Goal: Task Accomplishment & Management: Complete application form

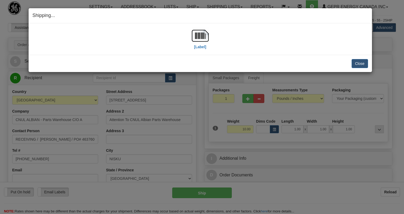
select select "0"
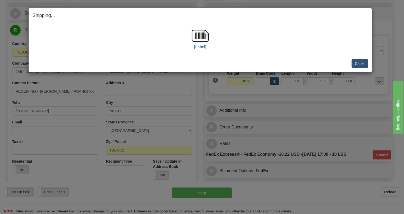
scroll to position [48, 0]
click at [361, 63] on button "Close" at bounding box center [359, 63] width 16 height 9
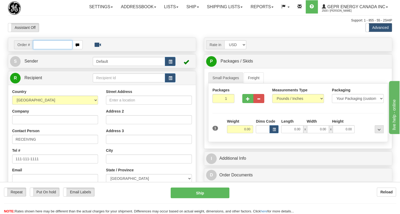
click at [37, 49] on input "text" at bounding box center [52, 44] width 39 height 9
paste input "0086690936"
click at [40, 49] on input "0086690936" at bounding box center [52, 44] width 39 height 9
type input "86690936"
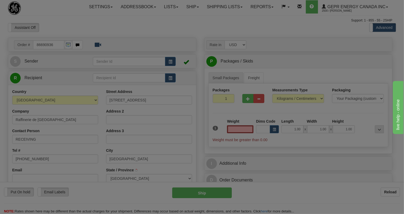
type input "MONTREAL"
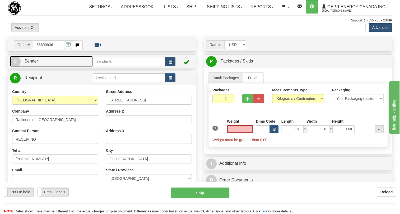
type input "0.00"
click at [32, 63] on span "Sender" at bounding box center [31, 61] width 14 height 4
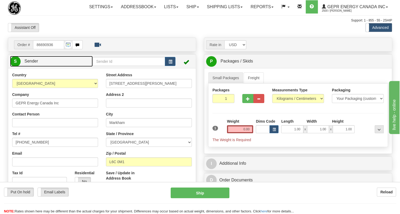
type input "MARKHAM"
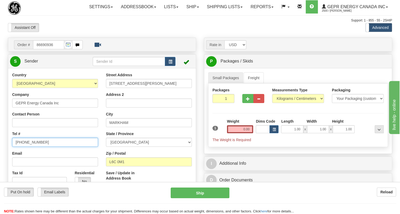
click at [31, 146] on input "(779)7960565" at bounding box center [55, 141] width 86 height 9
paste input "905-927-5013"
type input "905-927-5013"
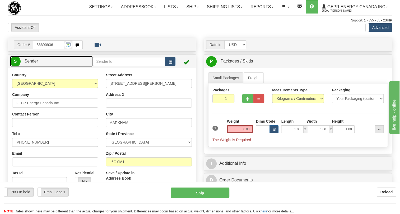
click at [31, 63] on span "Sender" at bounding box center [31, 61] width 14 height 4
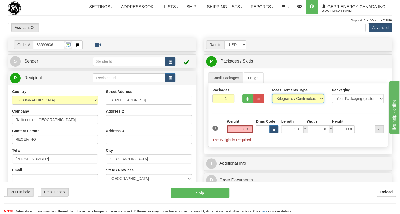
click at [286, 103] on select "Pounds / Inches Kilograms / Centimeters" at bounding box center [298, 98] width 52 height 9
select select "0"
click at [272, 103] on select "Pounds / Inches Kilograms / Centimeters" at bounding box center [298, 98] width 52 height 9
click at [247, 133] on input "0.00" at bounding box center [240, 129] width 26 height 8
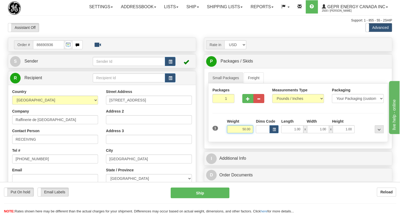
type input "50.00"
click at [222, 103] on input "1" at bounding box center [224, 98] width 22 height 9
type input "2"
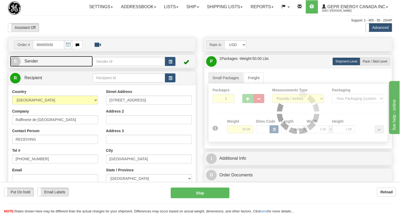
click at [31, 63] on span "Sender" at bounding box center [31, 61] width 14 height 4
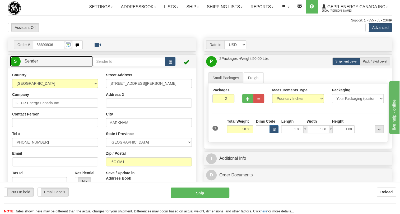
click at [31, 63] on span "Sender" at bounding box center [31, 61] width 14 height 4
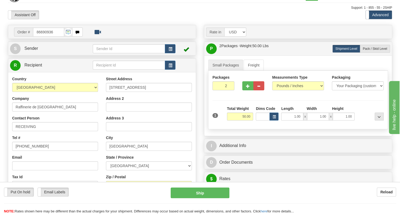
scroll to position [24, 0]
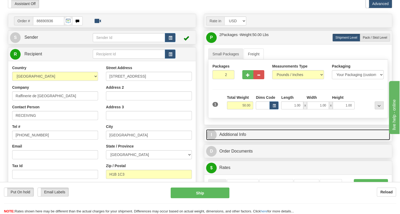
drag, startPoint x: 234, startPoint y: 146, endPoint x: 244, endPoint y: 144, distance: 10.1
click at [234, 140] on link "I Additional Info" at bounding box center [298, 134] width 184 height 11
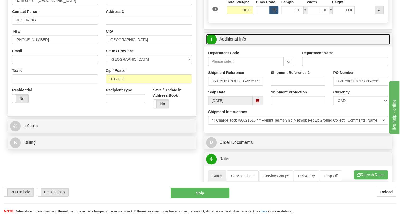
scroll to position [120, 0]
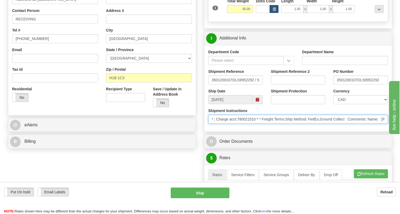
drag, startPoint x: 256, startPoint y: 131, endPoint x: 239, endPoint y: 132, distance: 17.5
click at [239, 123] on input "* ; Charge acct:780021510 * * Freight Terms:Ship Method: FedEx,Ground Collect C…" at bounding box center [298, 118] width 180 height 9
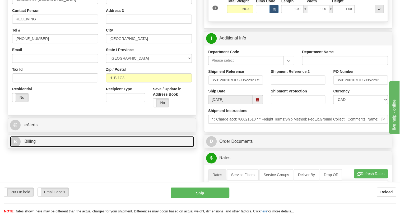
click at [31, 143] on span "Billing" at bounding box center [29, 141] width 11 height 4
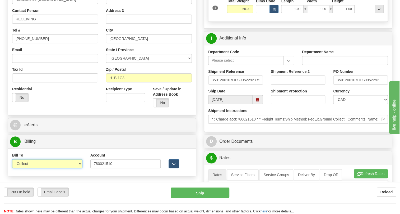
click at [38, 168] on select "Sender Recipient Third Party Collect" at bounding box center [47, 163] width 70 height 9
select select "2"
click at [12, 168] on select "Sender Recipient Third Party Collect" at bounding box center [47, 163] width 70 height 9
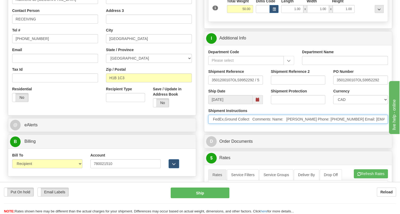
scroll to position [0, 118]
drag, startPoint x: 349, startPoint y: 130, endPoint x: 356, endPoint y: 131, distance: 7.0
click at [356, 123] on input "* ; Charge acct:780021510 * * Freight Terms:Ship Method: FedEx,Ground Collect C…" at bounding box center [298, 118] width 180 height 9
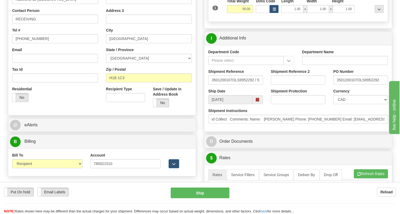
scroll to position [0, 0]
click at [285, 127] on div "Shipment Instructions * ; Charge acct:780021510 * * Freight Terms:Ship Method: …" at bounding box center [298, 118] width 188 height 20
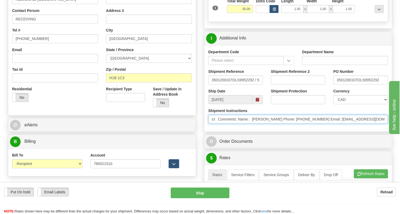
scroll to position [0, 166]
drag, startPoint x: 351, startPoint y: 130, endPoint x: 383, endPoint y: 132, distance: 31.8
click at [383, 123] on input "* ; Charge acct:780021510 * * Freight Terms:Ship Method: FedEx,Ground Collect C…" at bounding box center [298, 118] width 180 height 9
click at [273, 123] on input "* ; Charge acct:780021510 * * Freight Terms:Ship Method: FedEx,Ground Collect C…" at bounding box center [298, 118] width 180 height 9
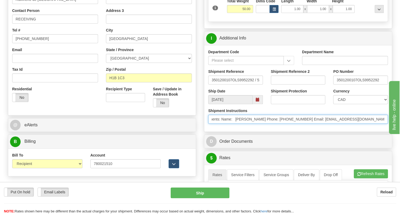
drag, startPoint x: 272, startPoint y: 131, endPoint x: 245, endPoint y: 130, distance: 27.5
click at [236, 123] on input "* ; Charge acct:780021510 * * Freight Terms:Ship Method: FedEx,Ground Collect C…" at bounding box center [298, 118] width 180 height 9
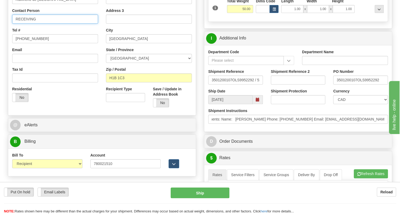
scroll to position [0, 0]
click at [47, 24] on input "RECEIVING" at bounding box center [55, 19] width 86 height 9
paste input "Nivin Sufan Phone: 780-423-5468"
drag, startPoint x: 95, startPoint y: 31, endPoint x: 71, endPoint y: 30, distance: 23.8
click at [71, 24] on input "RECEIVING / Nivin Sufan Phone: 780-423-5468" at bounding box center [55, 19] width 86 height 9
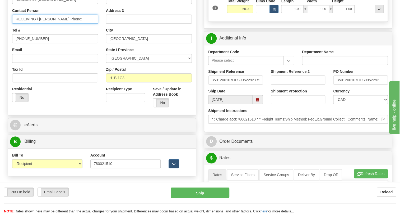
type input "RECEIVING / Nivin Sufan Phone:"
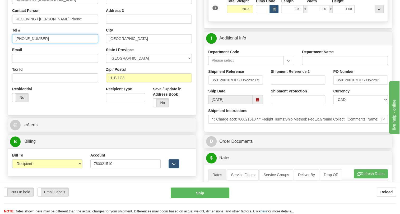
click at [31, 43] on input "(779)7960565" at bounding box center [55, 38] width 86 height 9
paste input "780-423-5468"
type input "780-423-5468"
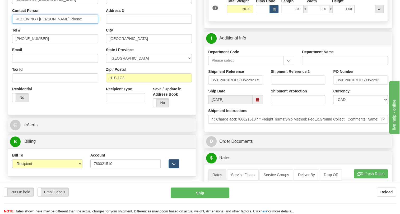
drag, startPoint x: 71, startPoint y: 31, endPoint x: 58, endPoint y: 31, distance: 13.5
click at [58, 24] on input "RECEIVING / Nivin Sufan Phone:" at bounding box center [55, 19] width 86 height 9
type input "RECEIVING / Nivin Sufan"
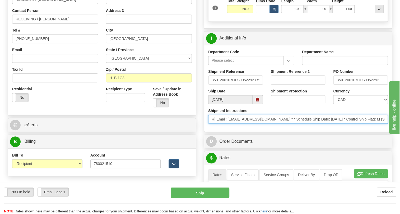
scroll to position [0, 264]
drag, startPoint x: 368, startPoint y: 131, endPoint x: 387, endPoint y: 134, distance: 19.7
click at [387, 123] on input "* ; Charge acct:780021510 * * Freight Terms:Ship Method: FedEx,Ground Collect C…" at bounding box center [298, 118] width 180 height 9
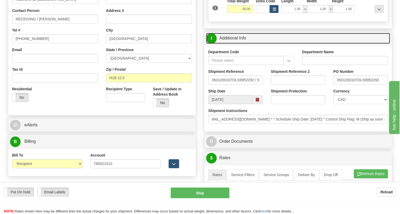
scroll to position [0, 0]
click at [235, 44] on link "I Additional Info" at bounding box center [298, 38] width 184 height 11
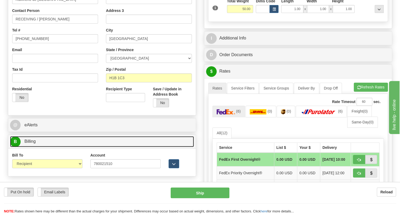
click at [31, 143] on span "Billing" at bounding box center [29, 141] width 11 height 4
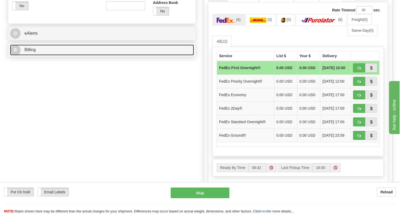
scroll to position [216, 0]
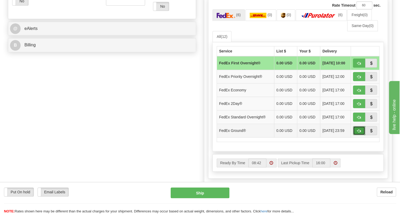
click at [358, 132] on span "button" at bounding box center [359, 130] width 4 height 3
type input "92"
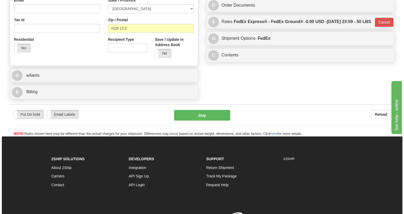
scroll to position [166, 0]
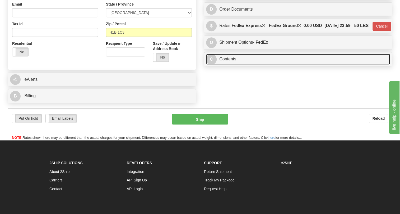
click at [232, 65] on link "C Contents" at bounding box center [298, 59] width 184 height 11
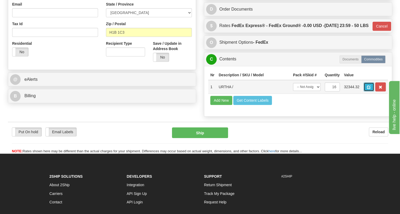
click at [367, 89] on span "button" at bounding box center [369, 86] width 4 height 3
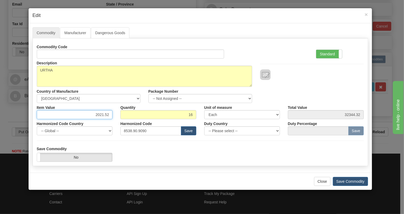
click at [103, 113] on input "2021.52" at bounding box center [75, 114] width 76 height 9
paste input "1.262,45"
click at [98, 113] on input "1.262,45" at bounding box center [75, 114] width 76 height 9
click at [104, 115] on input "1262,45" at bounding box center [75, 114] width 76 height 9
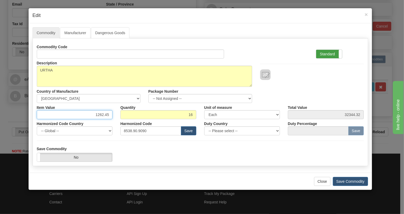
type input "1262.45"
type input "20199.20"
click at [327, 56] on label "Standard" at bounding box center [329, 54] width 26 height 8
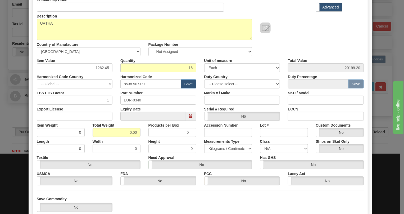
scroll to position [48, 0]
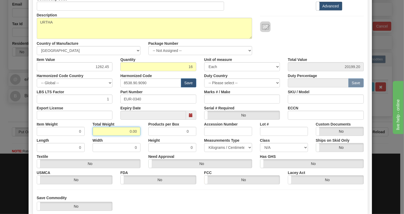
click at [127, 127] on input "0.00" at bounding box center [117, 131] width 48 height 9
type input "1.00"
type input "0.0625"
click at [226, 146] on select "Pounds / Inches Kilograms / Centimeters" at bounding box center [228, 147] width 48 height 9
select select "0"
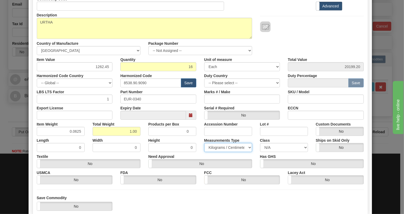
click at [204, 143] on select "Pounds / Inches Kilograms / Centimeters" at bounding box center [228, 147] width 48 height 9
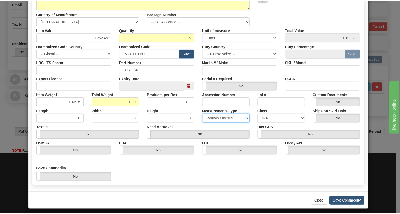
scroll to position [80, 0]
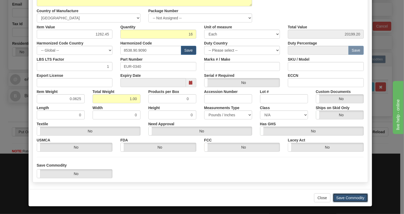
click at [346, 196] on button "Save Commodity" at bounding box center [350, 197] width 35 height 9
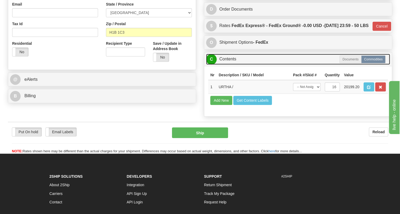
click at [232, 65] on link "C Contents" at bounding box center [298, 59] width 184 height 11
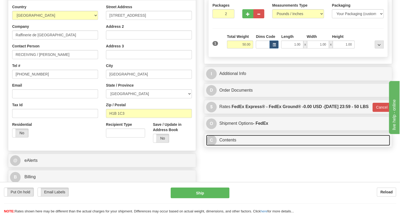
scroll to position [93, 0]
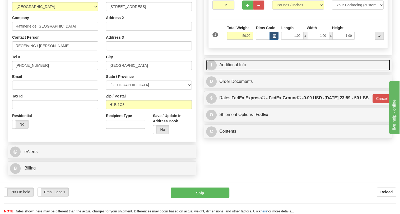
click at [237, 70] on link "I Additional Info" at bounding box center [298, 64] width 184 height 11
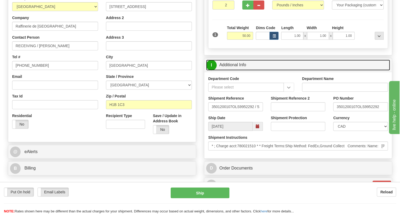
click at [236, 70] on link "I Additional Info" at bounding box center [298, 64] width 184 height 11
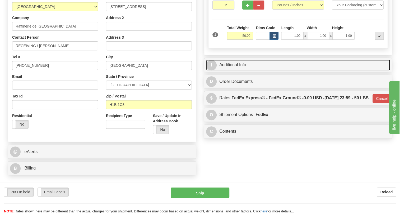
click at [235, 70] on link "I Additional Info" at bounding box center [298, 64] width 184 height 11
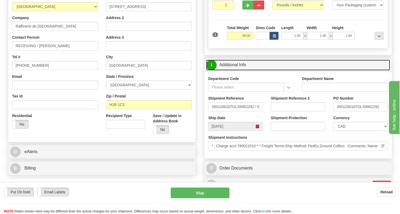
click at [235, 70] on link "I Additional Info" at bounding box center [298, 64] width 184 height 11
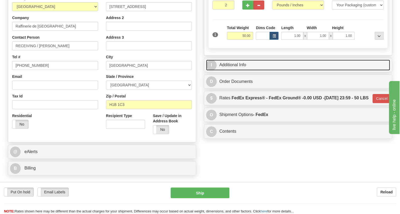
click at [235, 70] on link "I Additional Info" at bounding box center [298, 64] width 184 height 11
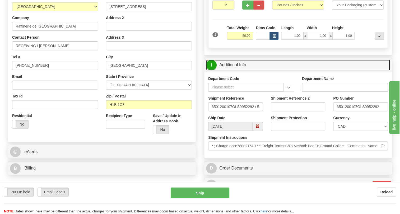
click at [235, 70] on link "I Additional Info" at bounding box center [298, 64] width 184 height 11
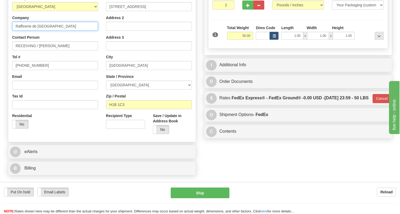
click at [48, 31] on input "Raffinerie de Montreal" at bounding box center [55, 26] width 86 height 9
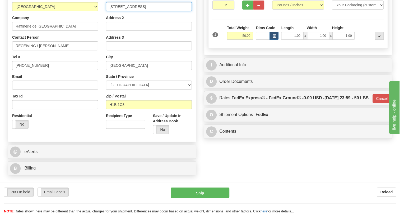
drag, startPoint x: 155, startPoint y: 19, endPoint x: 108, endPoint y: 19, distance: 47.1
click at [108, 11] on input "11701 Rue Sherbrooke Est" at bounding box center [149, 6] width 86 height 9
drag, startPoint x: 87, startPoint y: 145, endPoint x: 88, endPoint y: 141, distance: 4.0
click at [87, 138] on div "Country AFGHANISTAN ALAND ISLANDS ALBANIA ALGERIA AMERICAN SAMOA ANDORRA ANGOLA…" at bounding box center [102, 67] width 188 height 142
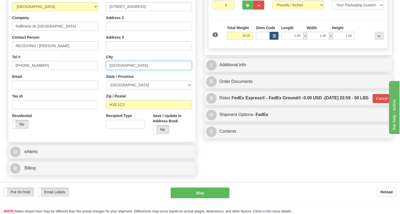
drag, startPoint x: 129, startPoint y: 77, endPoint x: 111, endPoint y: 78, distance: 18.8
click at [111, 70] on input "MONTREAL" at bounding box center [149, 65] width 86 height 9
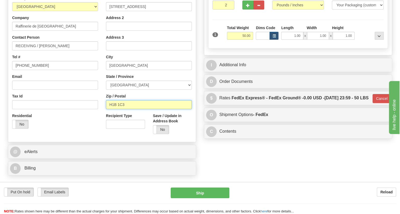
drag, startPoint x: 126, startPoint y: 116, endPoint x: 109, endPoint y: 118, distance: 17.1
click at [109, 109] on input "H1B 1C3" at bounding box center [149, 104] width 86 height 9
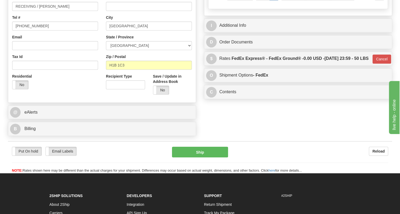
scroll to position [166, 0]
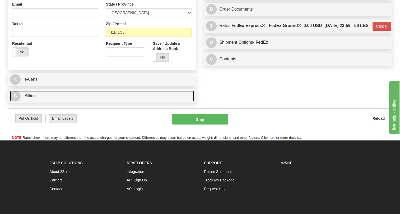
click at [32, 98] on span "Billing" at bounding box center [29, 95] width 11 height 4
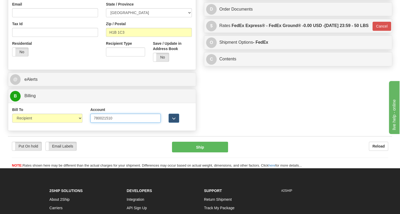
drag, startPoint x: 113, startPoint y: 129, endPoint x: 90, endPoint y: 133, distance: 23.3
click at [90, 126] on div "Account 780021510 3rd Party Account List Please select" at bounding box center [125, 117] width 78 height 20
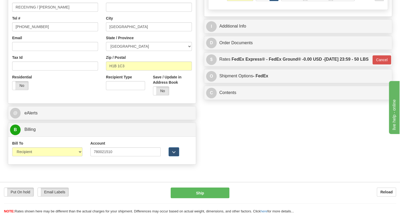
scroll to position [69, 0]
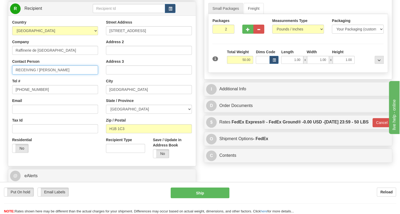
drag, startPoint x: 58, startPoint y: 81, endPoint x: 40, endPoint y: 83, distance: 18.1
click at [40, 74] on input "RECEIVING / Nivin Sufan" at bounding box center [55, 69] width 86 height 9
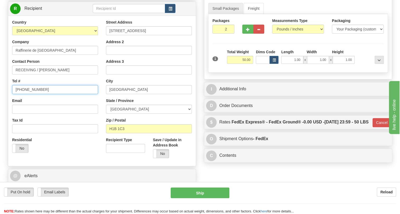
drag, startPoint x: 39, startPoint y: 102, endPoint x: 17, endPoint y: 104, distance: 22.3
click at [13, 94] on input "780-423-5468" at bounding box center [55, 89] width 86 height 9
click at [102, 132] on div "Country AFGHANISTAN ALAND ISLANDS ALBANIA ALGERIA AMERICAN SAMOA ANDORRA ANGOLA…" at bounding box center [55, 88] width 94 height 137
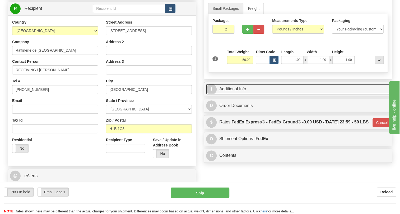
click at [234, 94] on link "I Additional Info" at bounding box center [298, 89] width 184 height 11
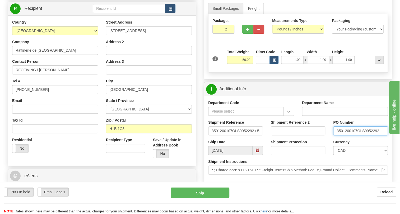
drag, startPoint x: 357, startPoint y: 141, endPoint x: 335, endPoint y: 142, distance: 22.2
click at [335, 135] on input "3501200107OLS9952292" at bounding box center [360, 130] width 55 height 9
click at [80, 74] on input "RECEIVING / Nivin Sufan" at bounding box center [55, 69] width 86 height 9
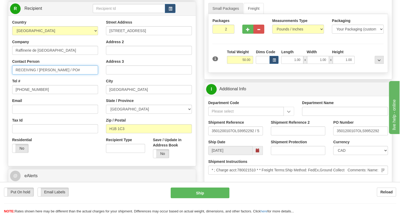
paste input "3501200107"
click at [69, 74] on input "RECEIVING / Nivin Sufan / PO#3501200107" at bounding box center [55, 69] width 86 height 9
click at [68, 74] on input "RECEIVING / Nivin Sufan / PO#3501200107" at bounding box center [55, 69] width 86 height 9
type input "RECEIVING / Nivin Sufan / PO# 3501200107"
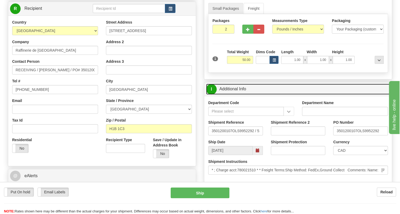
click at [236, 94] on link "I Additional Info" at bounding box center [298, 89] width 184 height 11
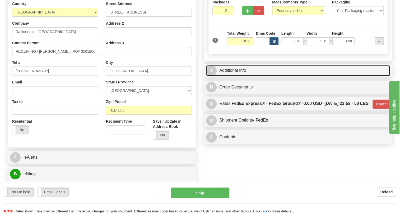
scroll to position [117, 0]
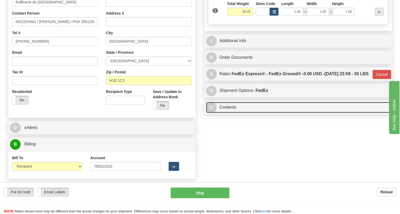
click at [226, 113] on link "C Contents" at bounding box center [298, 107] width 184 height 11
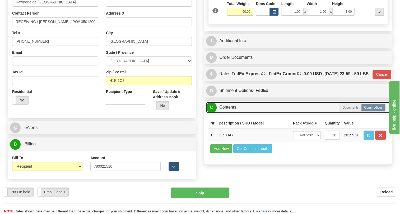
click at [232, 113] on link "C Contents" at bounding box center [298, 107] width 184 height 11
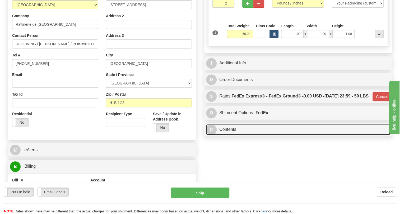
scroll to position [45, 0]
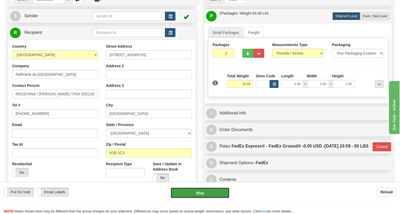
click at [201, 192] on button "Ship" at bounding box center [200, 192] width 59 height 11
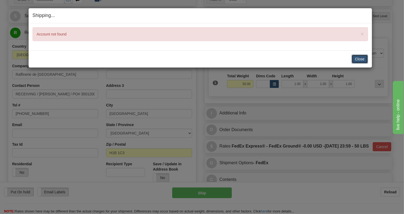
click at [360, 58] on button "Close" at bounding box center [359, 58] width 16 height 9
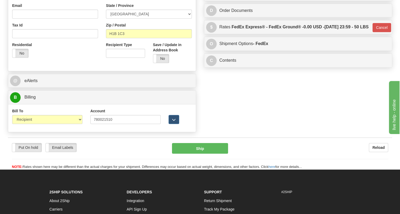
scroll to position [166, 0]
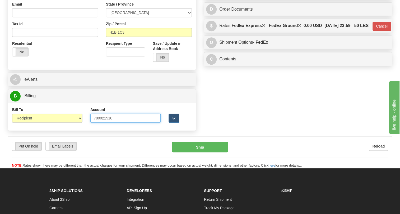
click at [94, 122] on input "780021510" at bounding box center [125, 117] width 70 height 9
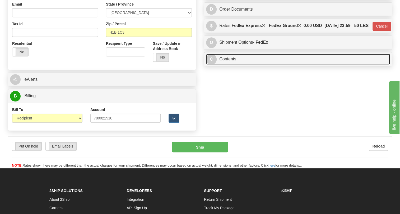
click at [233, 65] on link "C Contents" at bounding box center [298, 59] width 184 height 11
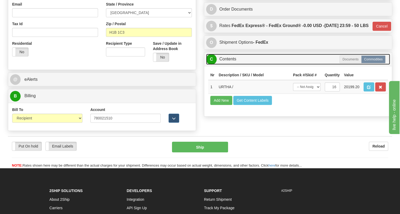
click at [233, 65] on link "C Contents" at bounding box center [298, 59] width 184 height 11
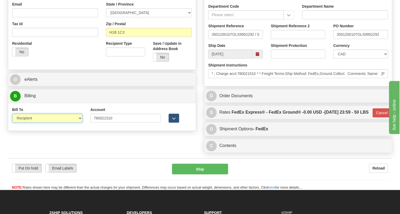
click at [53, 122] on select "Sender Recipient Third Party Collect" at bounding box center [47, 117] width 70 height 9
select select "4"
click at [12, 122] on select "Sender Recipient Third Party Collect" at bounding box center [47, 117] width 70 height 9
type input "92"
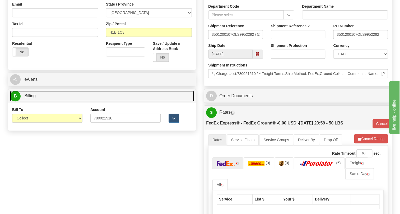
click at [32, 98] on span "Billing" at bounding box center [29, 95] width 11 height 4
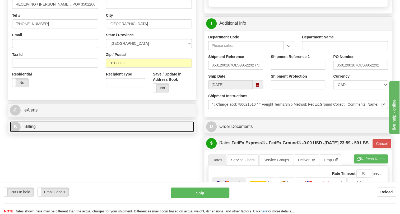
scroll to position [69, 0]
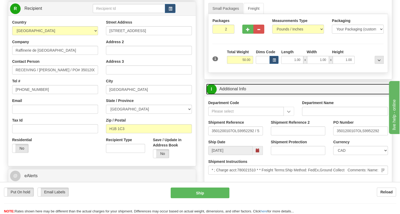
click at [242, 94] on link "I Additional Info" at bounding box center [298, 89] width 184 height 11
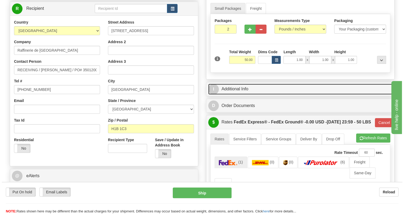
scroll to position [45, 0]
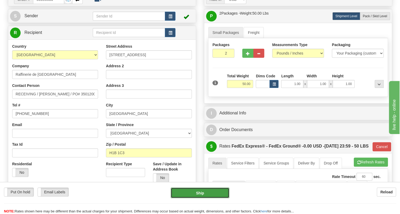
click at [201, 194] on button "Ship" at bounding box center [200, 192] width 59 height 11
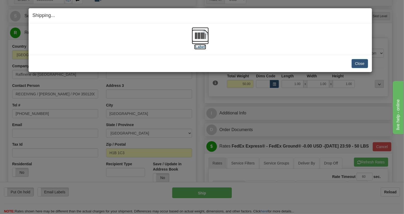
click at [203, 36] on img at bounding box center [200, 35] width 17 height 17
click at [356, 63] on button "Close" at bounding box center [359, 63] width 16 height 9
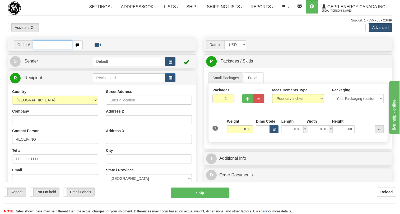
click at [47, 49] on input "text" at bounding box center [52, 44] width 39 height 9
paste input "0086690939"
click at [40, 49] on input "0086690939" at bounding box center [52, 44] width 39 height 9
type input "86690939"
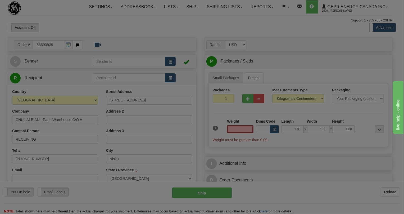
type input "NISKU"
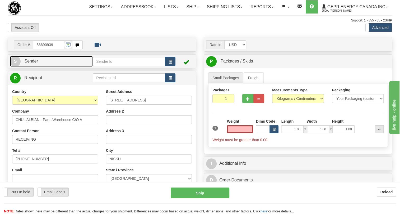
type input "0.00"
click at [35, 63] on span "Sender" at bounding box center [31, 61] width 14 height 4
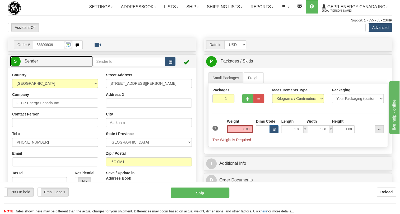
type input "MARKHAM"
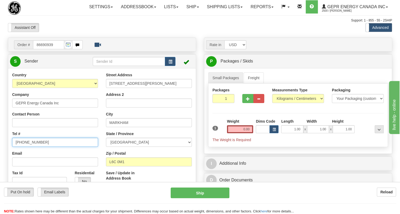
click at [33, 146] on input "(779)7960565" at bounding box center [55, 141] width 86 height 9
paste input "905-927-5013"
type input "905-927-5013"
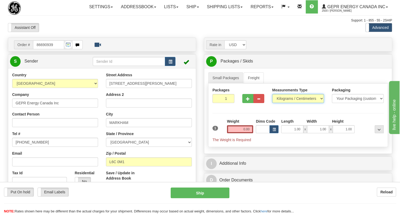
click at [288, 103] on select "Pounds / Inches Kilograms / Centimeters" at bounding box center [298, 98] width 52 height 9
select select "0"
click at [272, 103] on select "Pounds / Inches Kilograms / Centimeters" at bounding box center [298, 98] width 52 height 9
click at [245, 133] on input "0.00" at bounding box center [240, 129] width 26 height 8
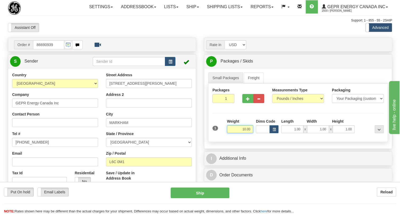
type input "10.00"
click at [33, 63] on span "Sender" at bounding box center [31, 61] width 14 height 4
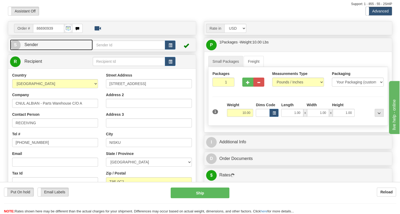
scroll to position [72, 0]
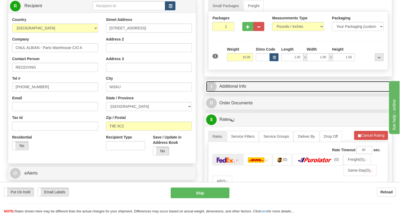
click at [240, 92] on link "I Additional Info" at bounding box center [298, 86] width 184 height 11
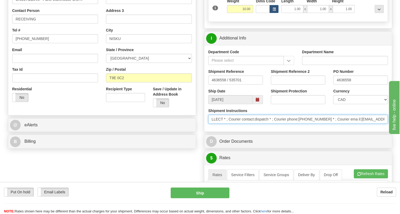
scroll to position [0, 0]
drag, startPoint x: 346, startPoint y: 131, endPoint x: 202, endPoint y: 133, distance: 144.1
click at [202, 133] on div "Rate in Account Currency ARN AWG AUD AUS BHD BBD BFR BMD BRC BRL GBP UKL BND BG…" at bounding box center [298, 154] width 196 height 473
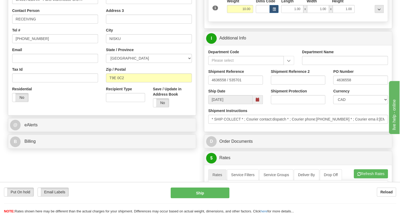
click at [247, 131] on div "Department Code Department Name Shipment Reference 4636558 / 535701 Shipment Re…" at bounding box center [298, 88] width 188 height 86
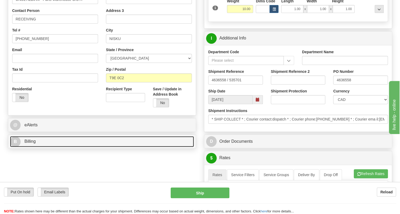
click at [36, 147] on link "B Billing" at bounding box center [102, 141] width 184 height 11
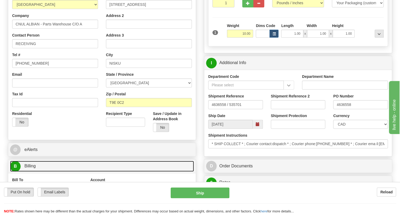
scroll to position [72, 0]
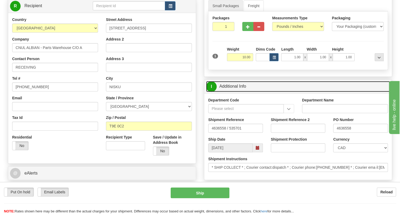
click at [238, 92] on link "I Additional Info" at bounding box center [298, 86] width 184 height 11
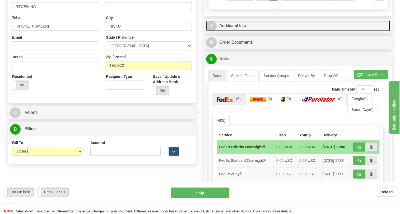
scroll to position [144, 0]
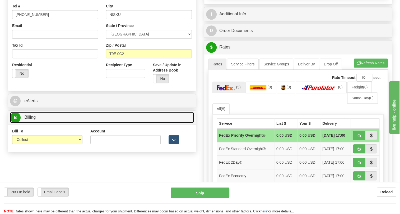
click at [32, 119] on span "Billing" at bounding box center [29, 117] width 11 height 4
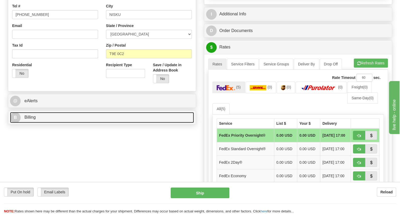
click at [32, 119] on span "Billing" at bounding box center [29, 117] width 11 height 4
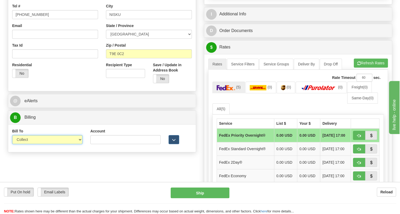
click at [28, 144] on select "Sender Recipient Third Party Collect" at bounding box center [47, 139] width 70 height 9
select select "1"
click at [12, 144] on select "Sender Recipient Third Party Collect" at bounding box center [47, 139] width 70 height 9
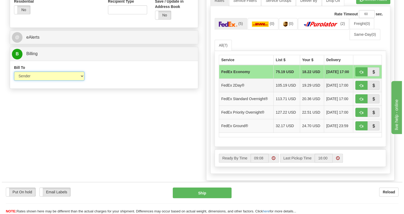
scroll to position [216, 0]
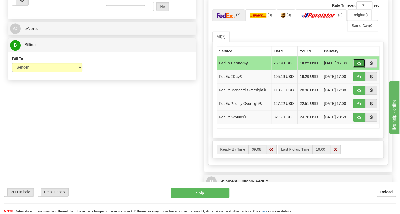
click at [360, 65] on span "button" at bounding box center [359, 63] width 4 height 3
type input "20"
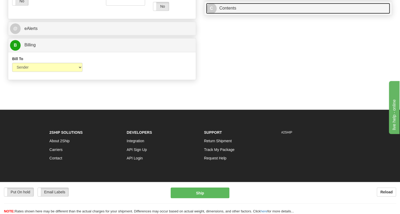
click at [227, 14] on link "C Contents" at bounding box center [298, 8] width 184 height 11
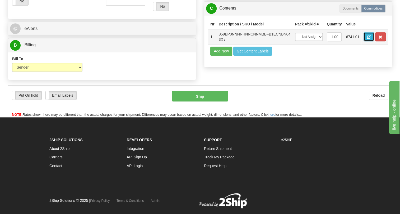
click at [369, 39] on span "button" at bounding box center [369, 36] width 4 height 3
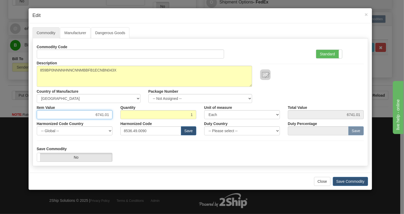
click at [100, 114] on input "6741.01" at bounding box center [75, 114] width 76 height 9
paste input "5.424,64"
click at [97, 116] on input "5.424,64" at bounding box center [75, 114] width 76 height 9
click at [105, 117] on input "5424,64" at bounding box center [75, 114] width 76 height 9
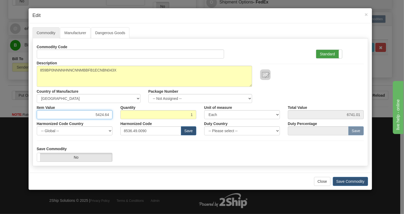
type input "5424.64"
click at [331, 54] on label "Standard" at bounding box center [329, 54] width 26 height 8
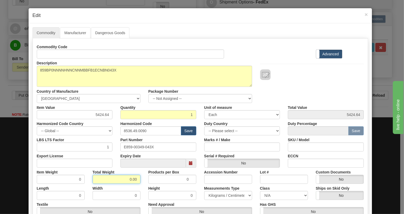
click at [129, 180] on input "0.00" at bounding box center [117, 179] width 48 height 9
type input "1.00"
type input "1.0000"
click at [213, 196] on select "Pounds / Inches Kilograms / Centimeters" at bounding box center [228, 195] width 48 height 9
select select "0"
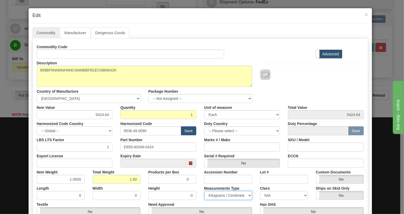
click at [204, 191] on select "Pounds / Inches Kilograms / Centimeters" at bounding box center [228, 195] width 48 height 9
click at [200, 182] on div "Accession Number" at bounding box center [228, 175] width 56 height 16
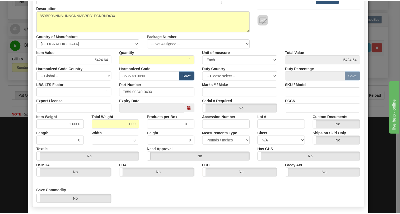
scroll to position [80, 0]
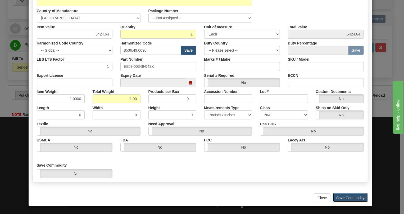
click at [346, 196] on button "Save Commodity" at bounding box center [350, 197] width 35 height 9
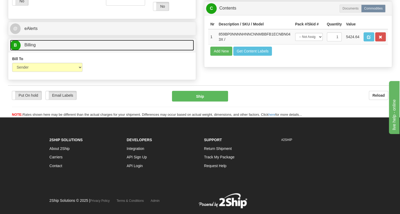
click at [30, 47] on span "Billing" at bounding box center [29, 45] width 11 height 4
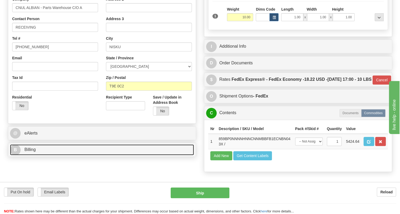
scroll to position [120, 0]
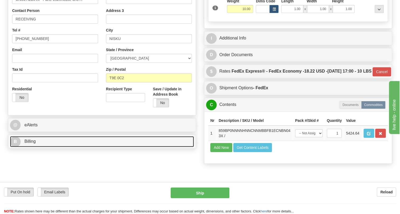
click at [32, 143] on span "Billing" at bounding box center [29, 141] width 11 height 4
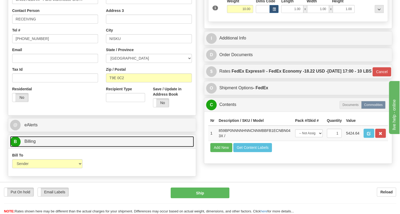
click at [32, 143] on span "Billing" at bounding box center [29, 141] width 11 height 4
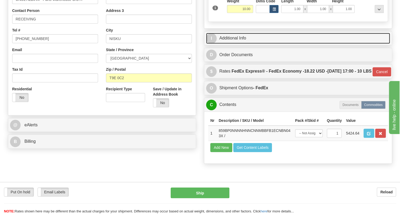
click at [242, 44] on link "I Additional Info" at bounding box center [298, 38] width 184 height 11
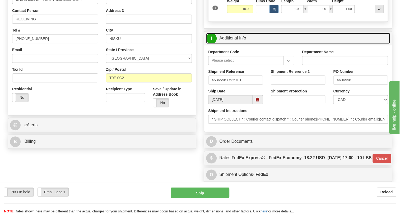
click at [242, 44] on link "I Additional Info" at bounding box center [298, 38] width 184 height 11
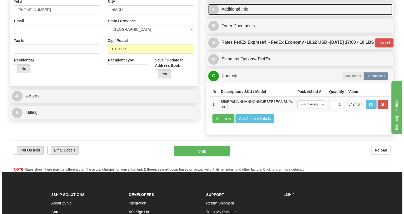
scroll to position [192, 0]
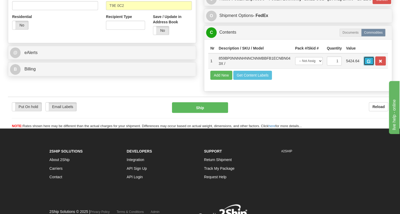
click at [367, 63] on span "button" at bounding box center [369, 60] width 4 height 3
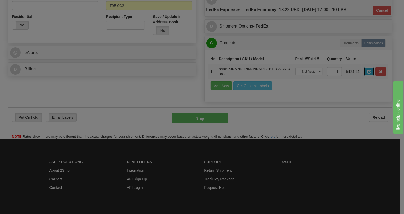
scroll to position [0, 0]
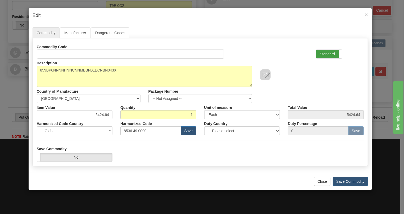
click at [327, 54] on label "Standard" at bounding box center [329, 54] width 26 height 8
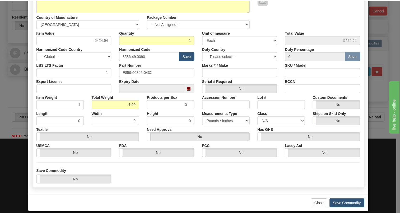
scroll to position [80, 0]
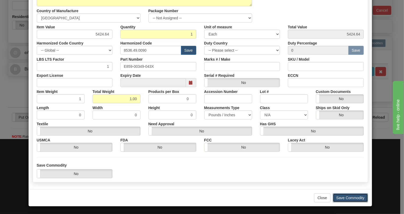
click at [341, 197] on button "Save Commodity" at bounding box center [350, 197] width 35 height 9
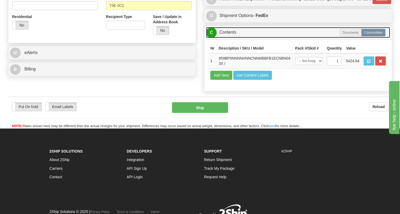
click at [229, 38] on link "C Contents" at bounding box center [298, 32] width 184 height 11
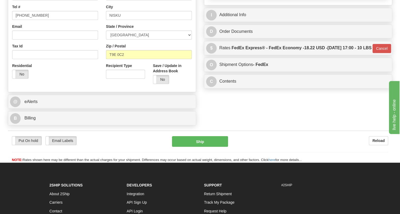
scroll to position [96, 0]
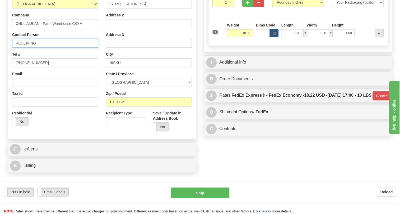
click at [42, 48] on input "RECEIVING" at bounding box center [55, 43] width 86 height 9
paste input "Joel Bowman"
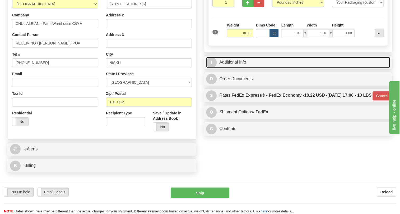
drag, startPoint x: 231, startPoint y: 72, endPoint x: 234, endPoint y: 73, distance: 2.7
click at [232, 68] on link "I Additional Info" at bounding box center [298, 62] width 184 height 11
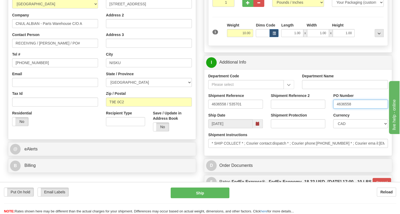
click at [345, 108] on input "4636558" at bounding box center [360, 103] width 55 height 9
click at [84, 48] on input "RECEIVING / Joel Bowman / PO#" at bounding box center [55, 43] width 86 height 9
paste input "4636558"
type input "RECEIVING / Joel Bowman / PO# 4636558"
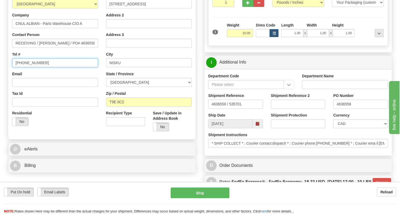
click at [32, 67] on input "(779)7960565" at bounding box center [55, 62] width 86 height 9
paste input "403) 5132073"
type input "(403) 5132073"
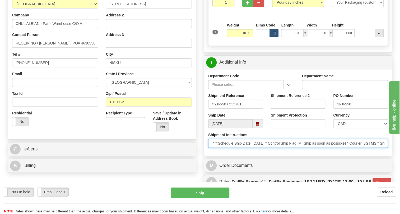
scroll to position [0, 250]
drag, startPoint x: 353, startPoint y: 155, endPoint x: 389, endPoint y: 156, distance: 36.0
click at [389, 152] on div "Shipment Instructions * SHIP COLLECT * ; Courier contact:dispatch * ; Courier p…" at bounding box center [298, 142] width 188 height 20
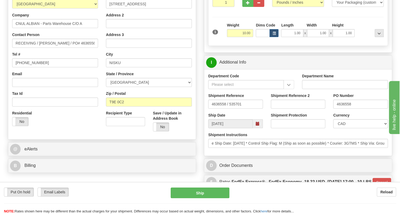
scroll to position [0, 0]
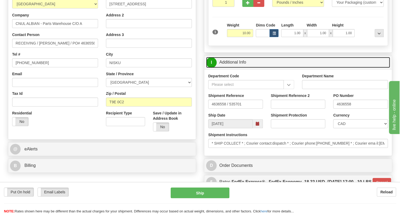
click at [239, 68] on link "I Additional Info" at bounding box center [298, 62] width 184 height 11
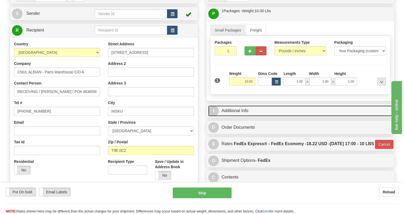
scroll to position [48, 0]
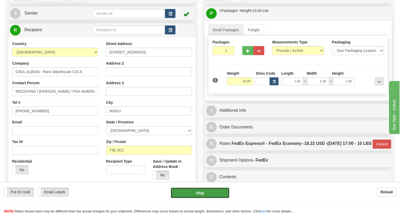
click at [201, 192] on button "Ship" at bounding box center [200, 192] width 59 height 11
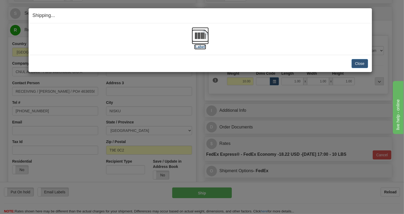
click at [204, 36] on img at bounding box center [200, 35] width 17 height 17
click at [360, 63] on button "Close" at bounding box center [359, 63] width 16 height 9
